Goal: Navigation & Orientation: Find specific page/section

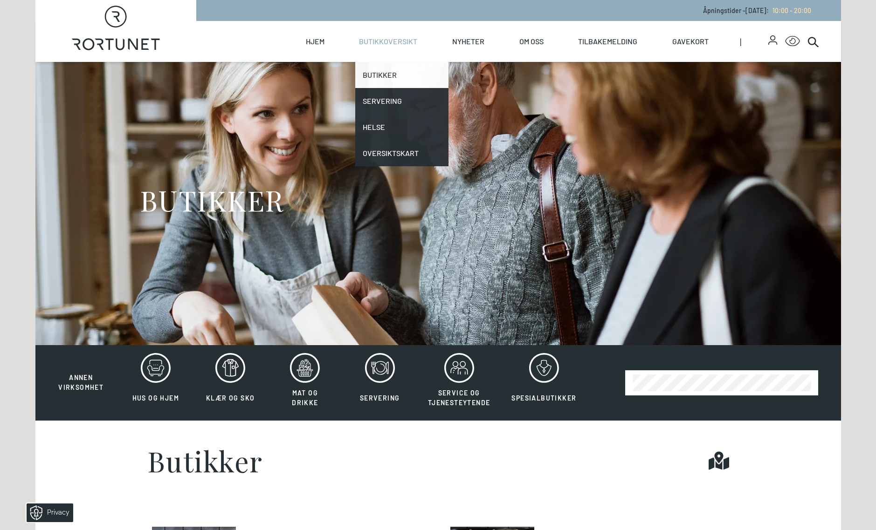
click at [381, 81] on link "Butikker" at bounding box center [401, 75] width 93 height 26
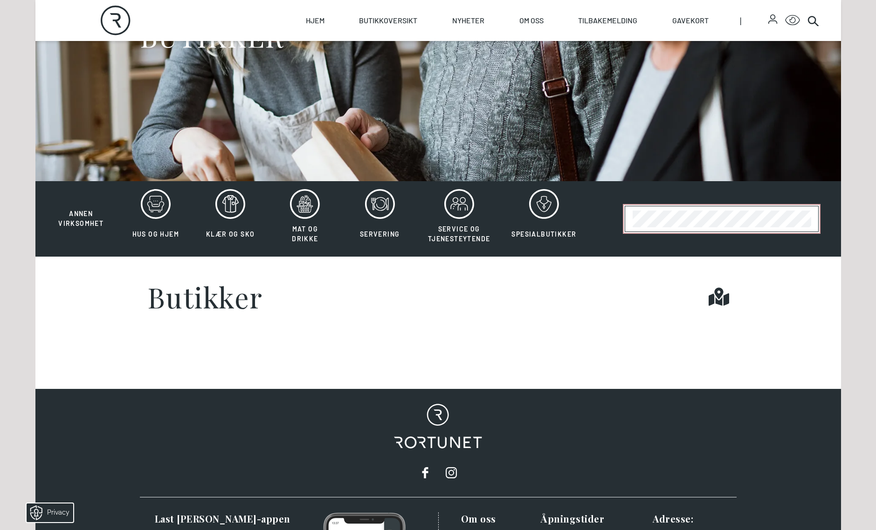
scroll to position [186, 0]
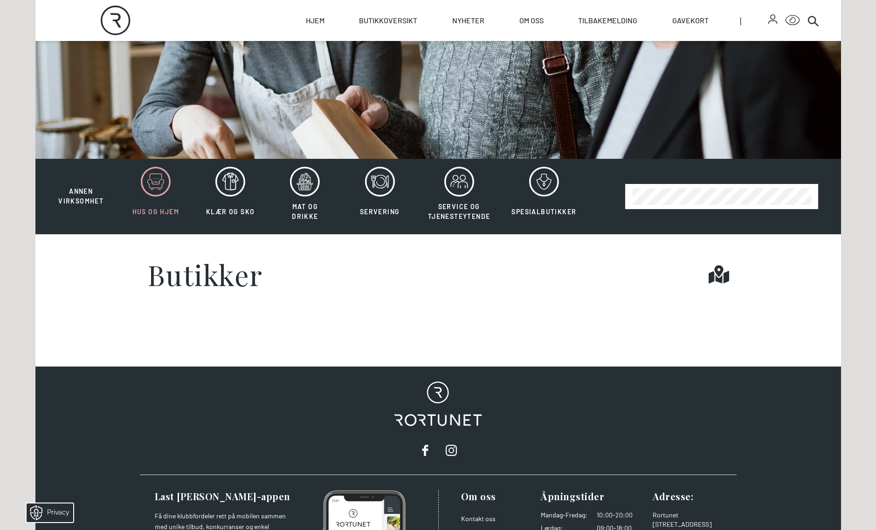
click at [153, 188] on icon at bounding box center [155, 183] width 16 height 8
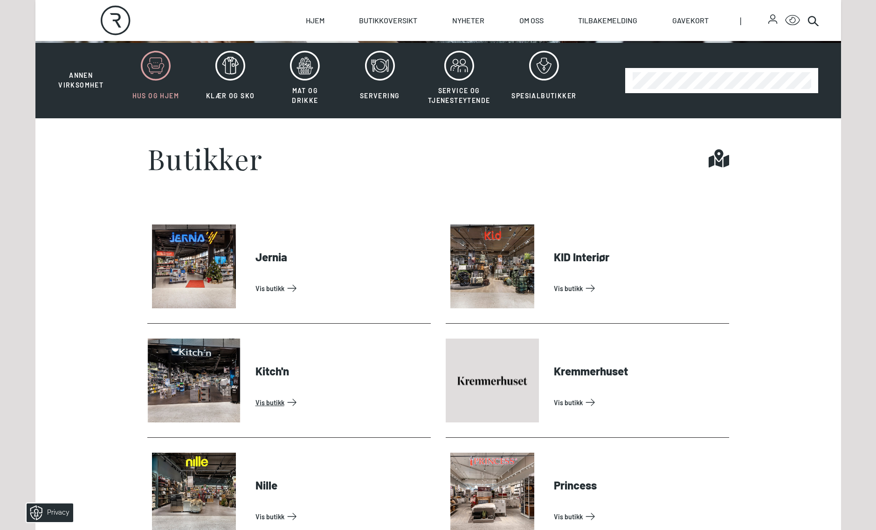
scroll to position [280, 0]
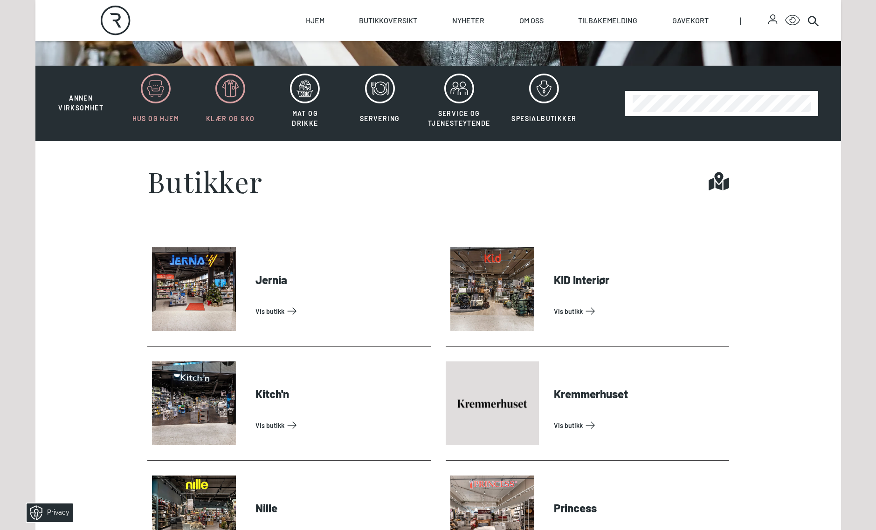
click at [221, 98] on icon at bounding box center [230, 89] width 30 height 30
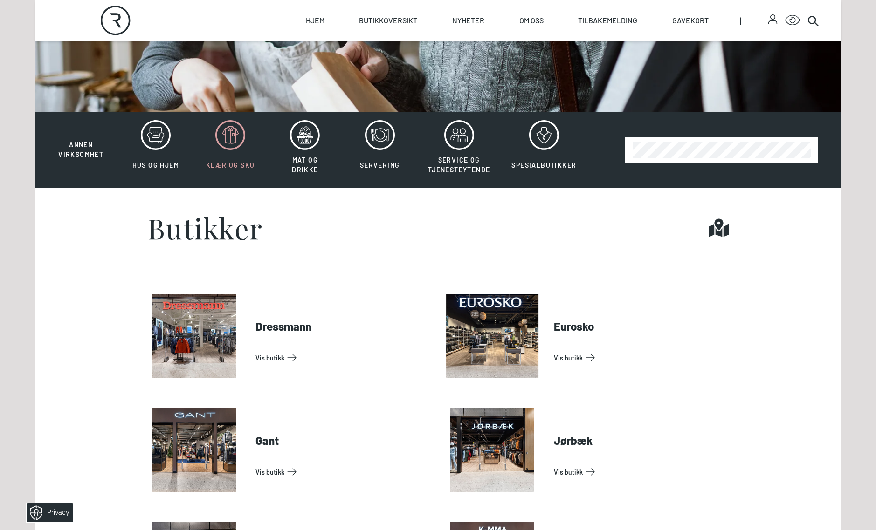
scroll to position [186, 0]
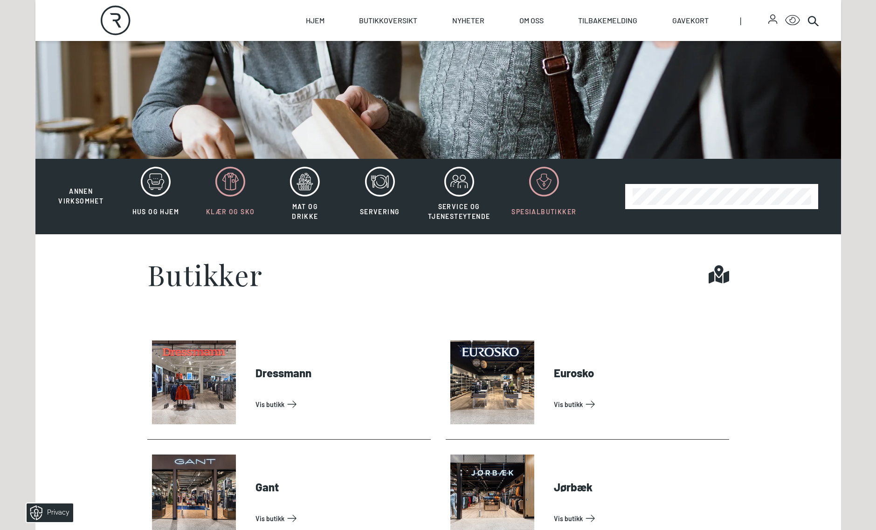
click at [537, 209] on span "Spesialbutikker" at bounding box center [543, 212] width 65 height 8
